Goal: Task Accomplishment & Management: Manage account settings

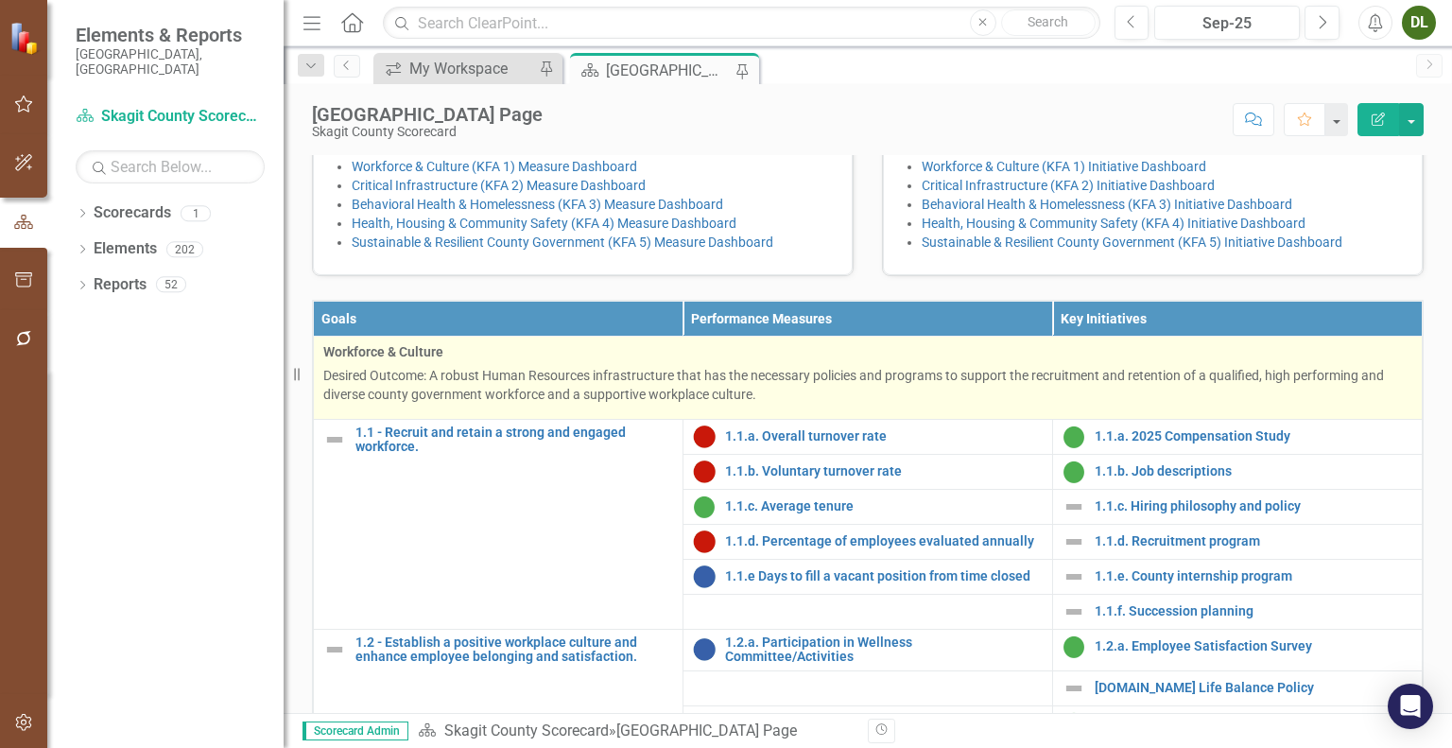
scroll to position [423, 0]
click at [810, 404] on p "Desired Outcome: A robust Human Resources infrastructure that has the necessary…" at bounding box center [867, 385] width 1089 height 38
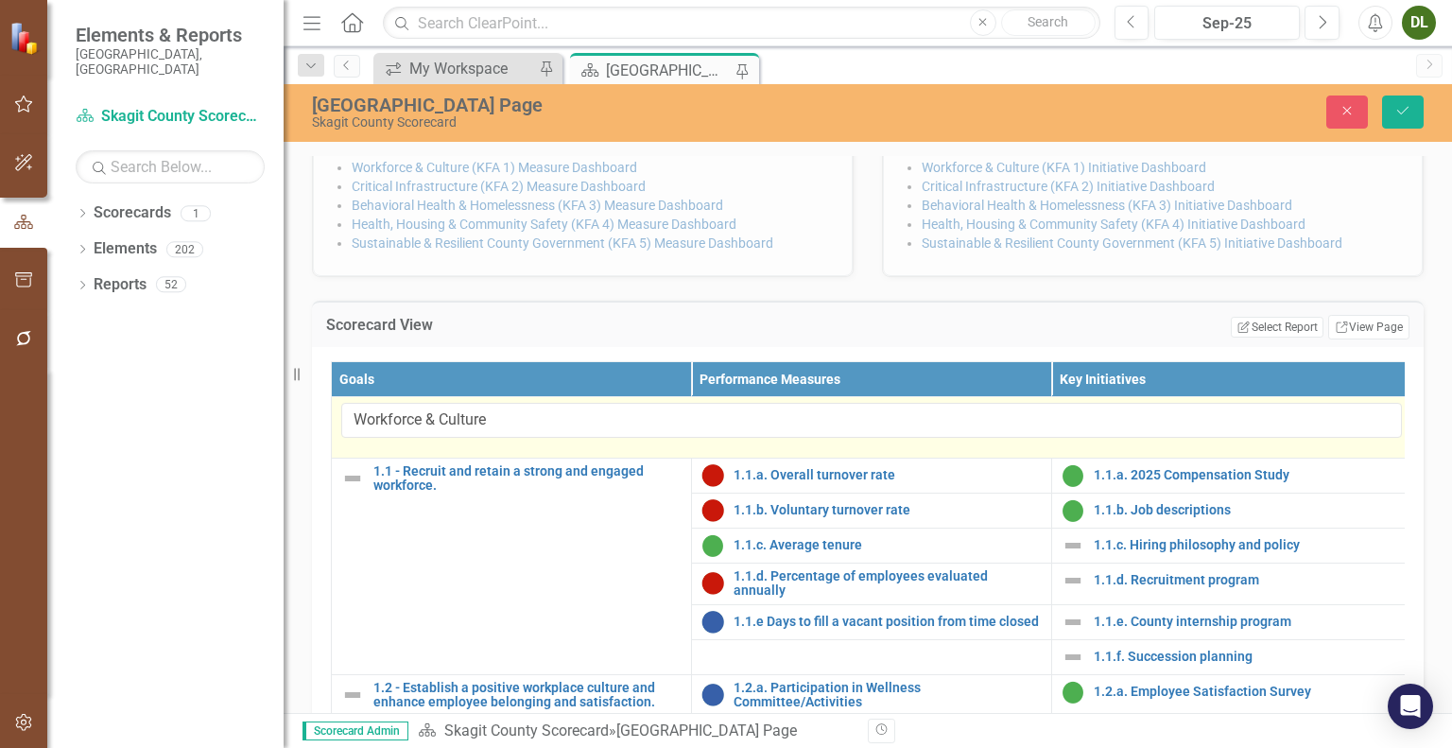
scroll to position [339, 0]
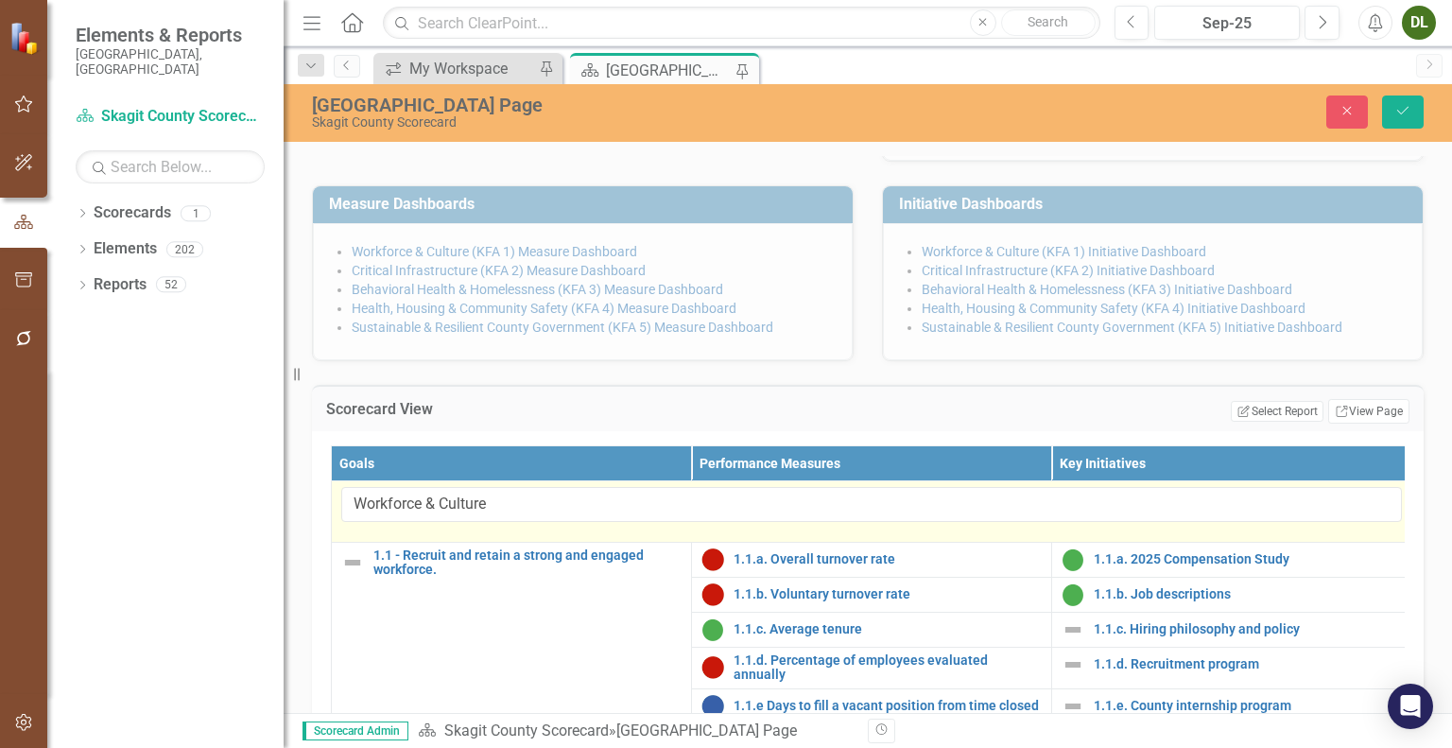
click at [628, 418] on h3 "Scorecard View" at bounding box center [528, 409] width 405 height 17
click at [1334, 113] on button "Close" at bounding box center [1347, 111] width 42 height 33
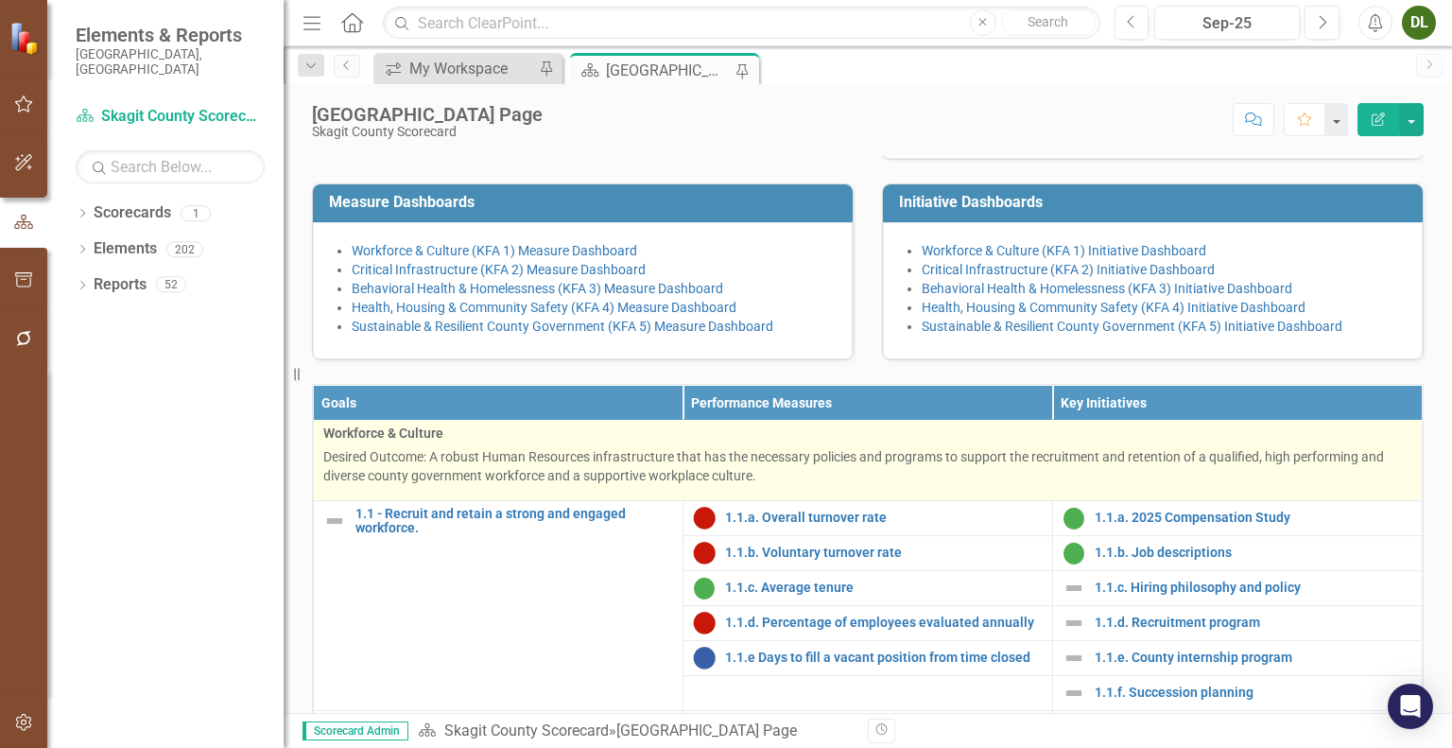
scroll to position [0, 0]
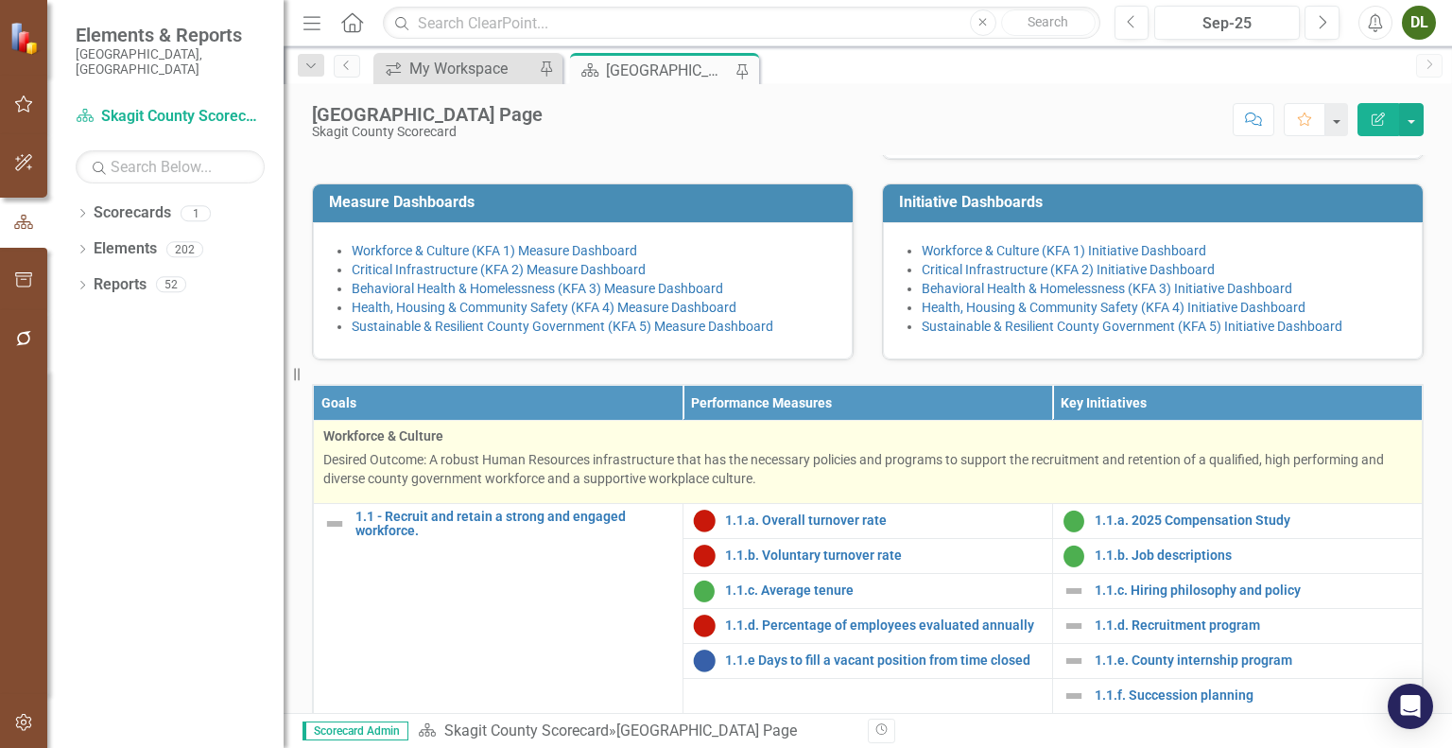
click at [516, 488] on p "Desired Outcome: A robust Human Resources infrastructure that has the necessary…" at bounding box center [867, 469] width 1089 height 38
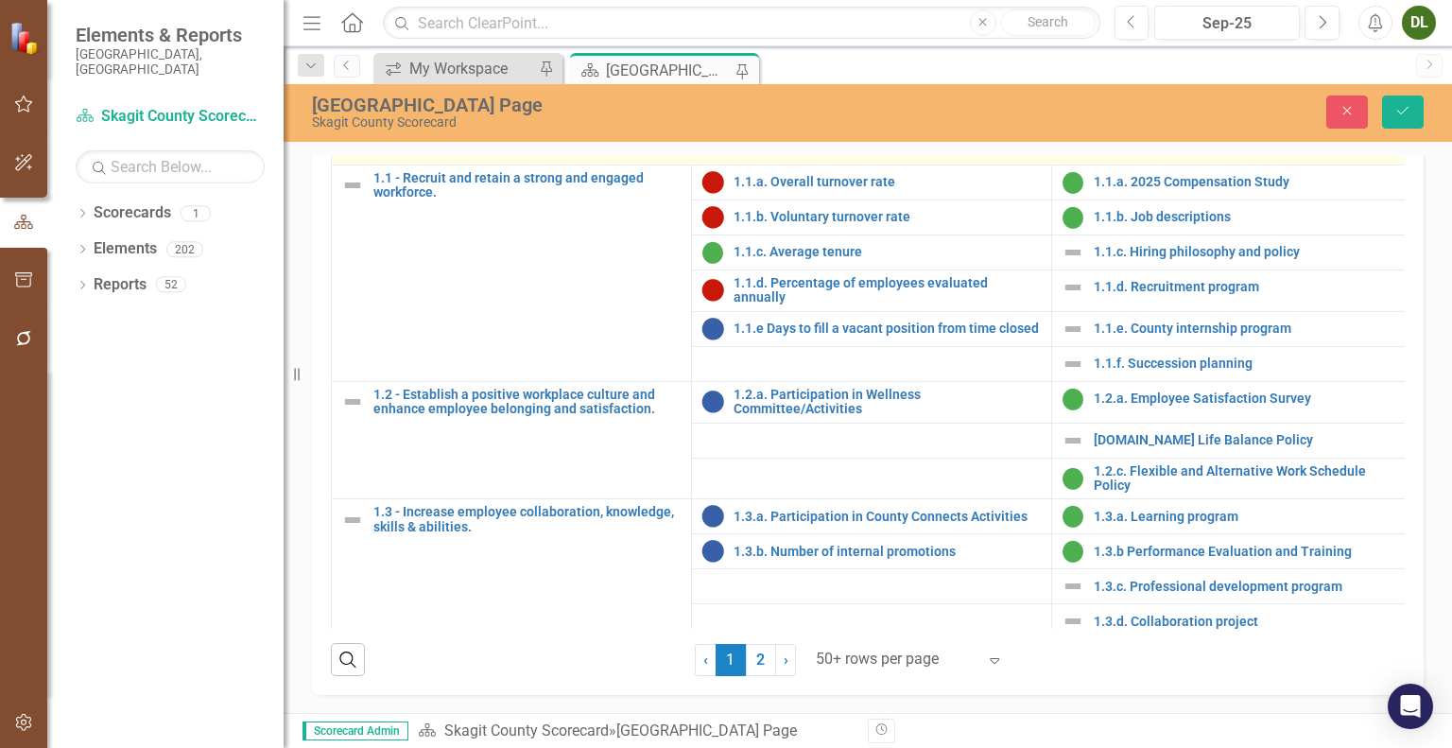
click at [803, 145] on input "Workforce & Culture" at bounding box center [871, 127] width 1060 height 35
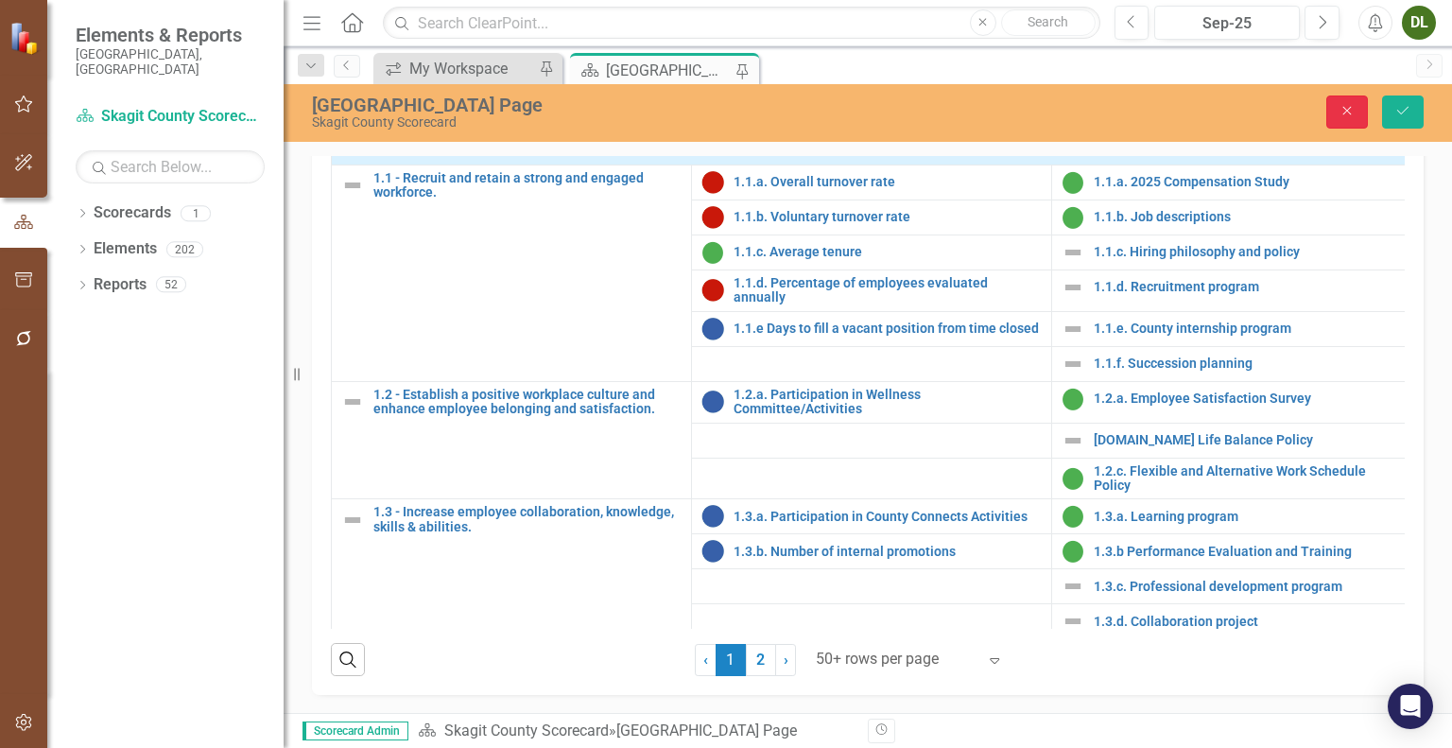
click at [1353, 112] on icon "Close" at bounding box center [1346, 110] width 17 height 13
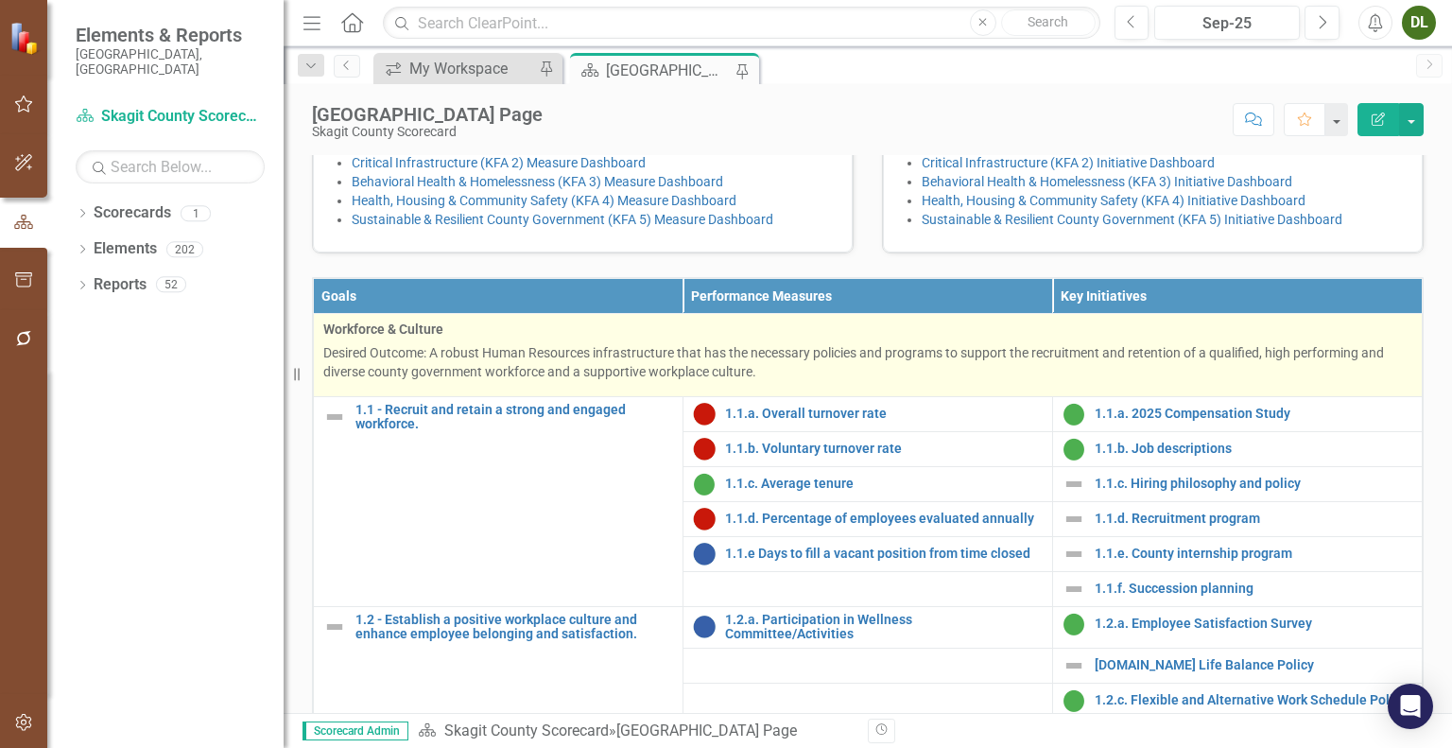
scroll to position [482, 0]
